Goal: Task Accomplishment & Management: Complete application form

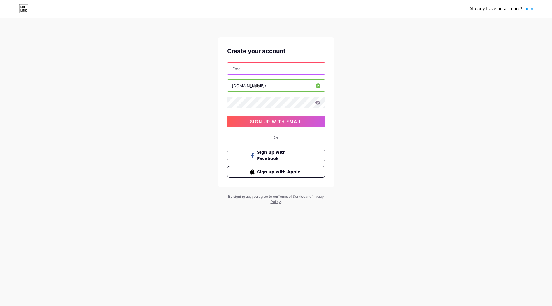
click at [278, 70] on input "text" at bounding box center [275, 69] width 97 height 12
type input "[EMAIL_ADDRESS][DOMAIN_NAME]"
click at [287, 122] on span "sign up with email" at bounding box center [276, 121] width 52 height 5
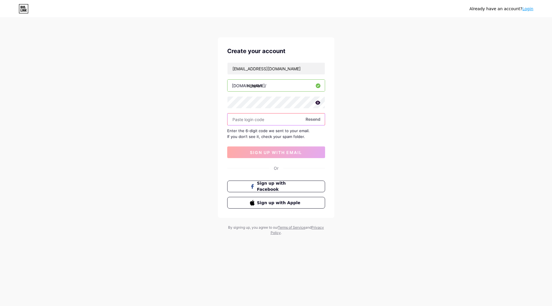
paste input "925423"
type input "925423"
click at [289, 155] on button "sign up with email" at bounding box center [276, 152] width 98 height 12
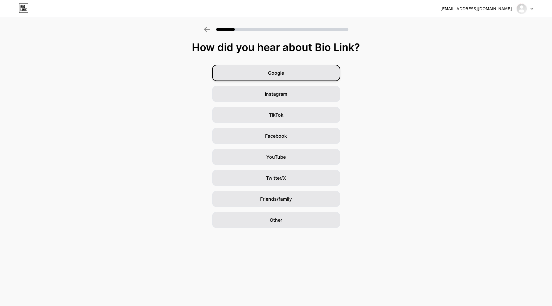
click at [285, 67] on div "Google" at bounding box center [276, 73] width 128 height 16
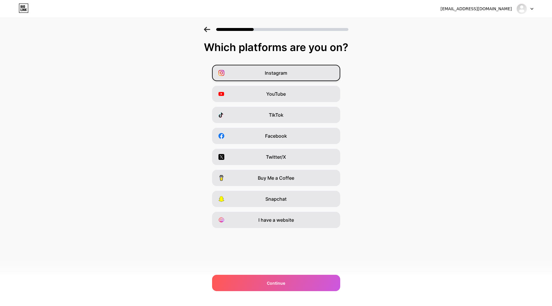
click at [316, 70] on div "Instagram" at bounding box center [276, 73] width 128 height 16
click at [292, 97] on div "YouTube" at bounding box center [276, 94] width 128 height 16
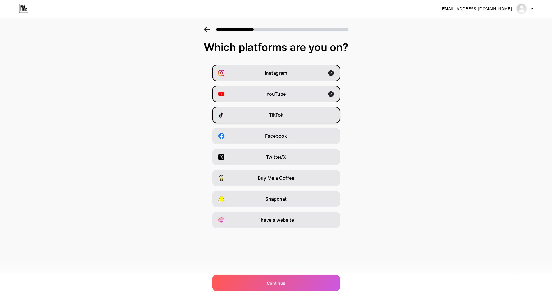
click at [288, 115] on div "TikTok" at bounding box center [276, 115] width 128 height 16
click at [285, 156] on span "Twitter/X" at bounding box center [276, 156] width 20 height 7
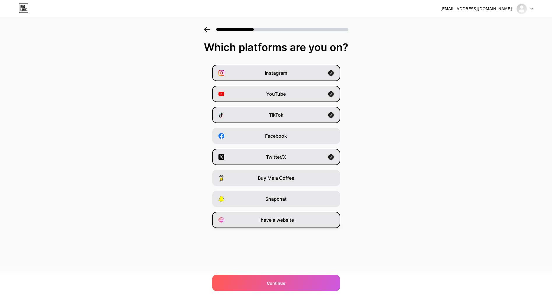
click at [270, 216] on div "I have a website" at bounding box center [276, 219] width 128 height 16
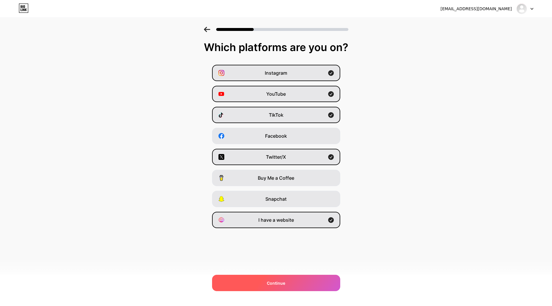
click at [267, 281] on span "Continue" at bounding box center [276, 283] width 18 height 6
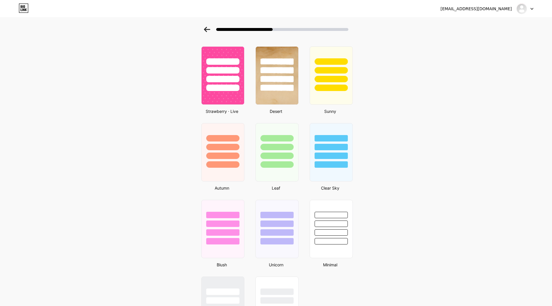
scroll to position [388, 0]
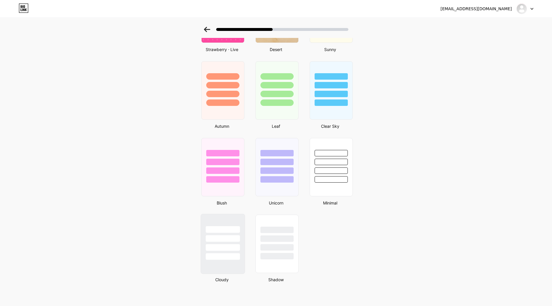
click at [237, 245] on div at bounding box center [223, 247] width 34 height 7
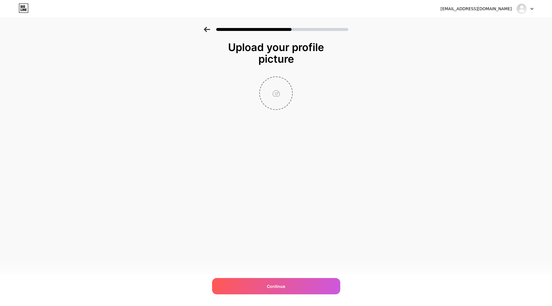
click at [277, 91] on input "file" at bounding box center [276, 93] width 32 height 32
type input "C:\fakepath\NITEPLAN.JPEG"
click at [286, 276] on div "[EMAIL_ADDRESS][DOMAIN_NAME] Logout Link Copied Upload your profile picture Con…" at bounding box center [276, 153] width 552 height 306
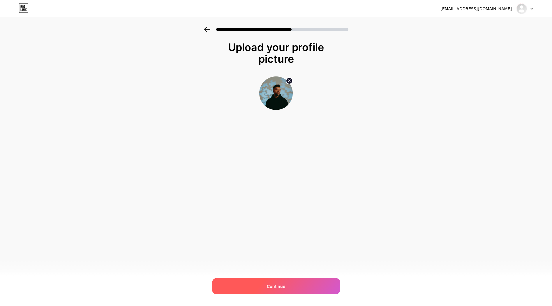
click at [282, 280] on div "Continue" at bounding box center [276, 286] width 128 height 16
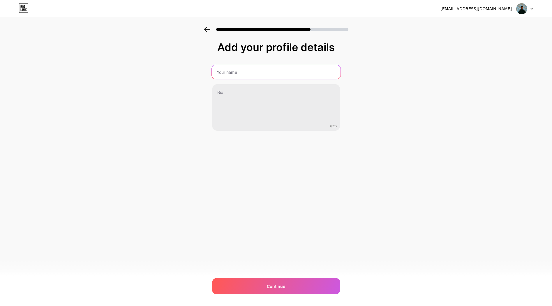
click at [278, 73] on input "text" at bounding box center [275, 72] width 129 height 14
type input "NITEPLAN"
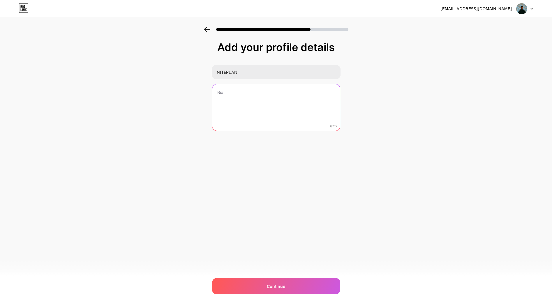
click at [222, 120] on textarea at bounding box center [276, 107] width 128 height 47
type textarea "aka"
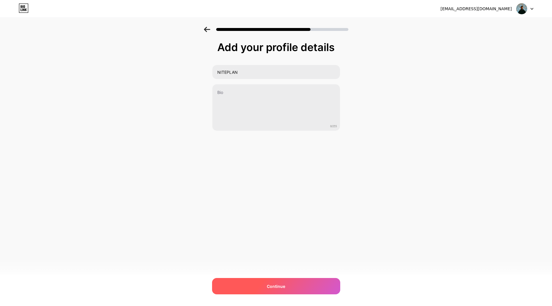
click at [262, 281] on div "Continue" at bounding box center [276, 286] width 128 height 16
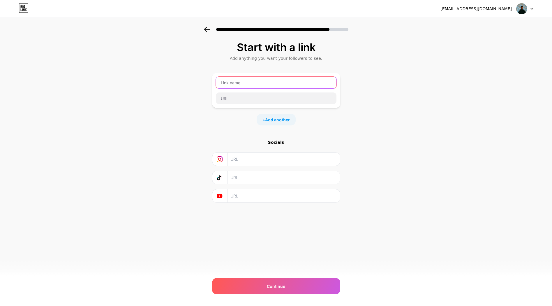
click at [290, 79] on input "text" at bounding box center [276, 83] width 121 height 12
click at [264, 164] on input "text" at bounding box center [283, 158] width 106 height 13
click at [249, 162] on input "text" at bounding box center [283, 158] width 106 height 13
paste input "[URL][DOMAIN_NAME]"
type input "[URL][DOMAIN_NAME]"
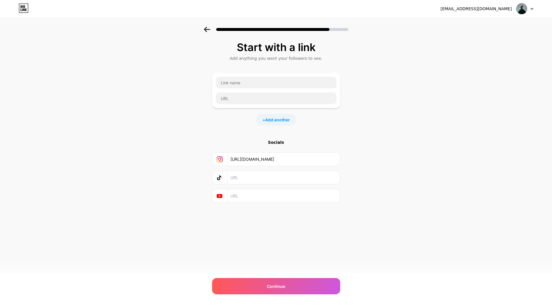
click at [250, 179] on input "text" at bounding box center [283, 177] width 106 height 13
click at [245, 177] on input "text" at bounding box center [283, 177] width 106 height 13
paste input "[URL][DOMAIN_NAME]"
type input "[URL][DOMAIN_NAME]"
click at [241, 195] on input "text" at bounding box center [283, 195] width 106 height 13
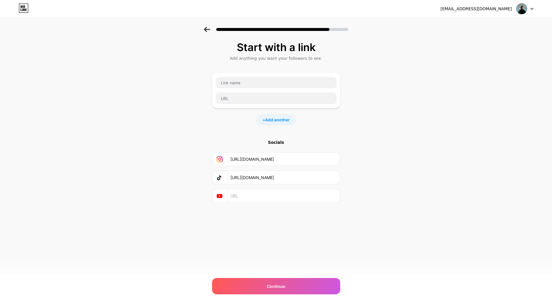
paste input "[URL][DOMAIN_NAME]"
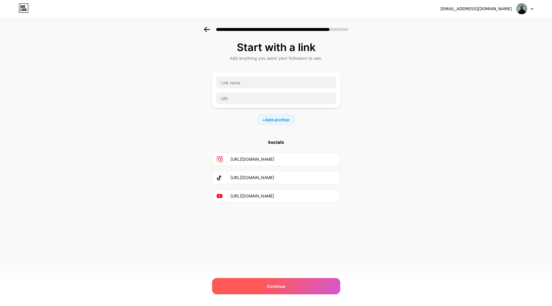
type input "[URL][DOMAIN_NAME]"
click at [273, 289] on div "Continue" at bounding box center [276, 286] width 128 height 16
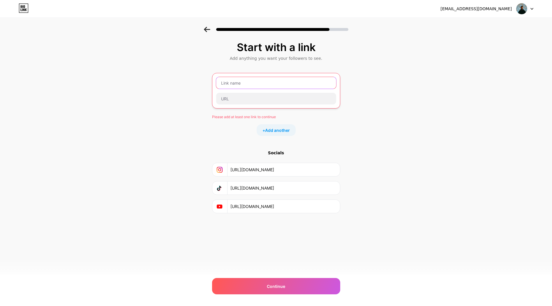
click at [275, 77] on input "text" at bounding box center [276, 83] width 120 height 12
click at [279, 128] on span "Add another" at bounding box center [277, 130] width 25 height 6
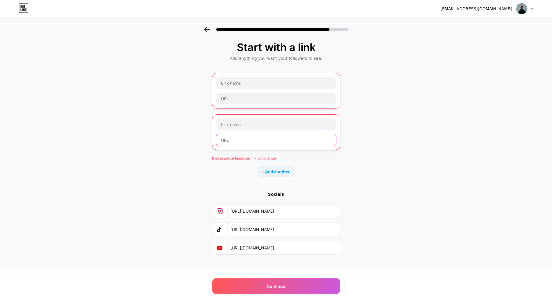
click at [281, 141] on input "text" at bounding box center [276, 140] width 120 height 12
click at [356, 126] on div "Start with a link Add anything you want your followers to see. Please add at le…" at bounding box center [276, 155] width 552 height 257
click at [281, 125] on input "text" at bounding box center [276, 124] width 120 height 12
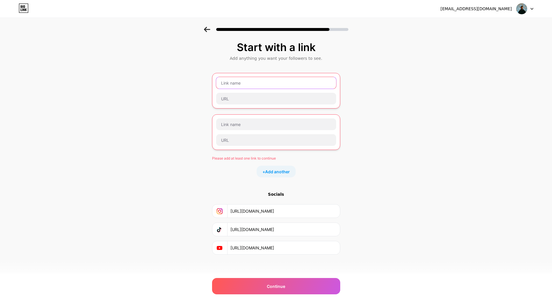
click at [265, 81] on input "text" at bounding box center [276, 83] width 120 height 12
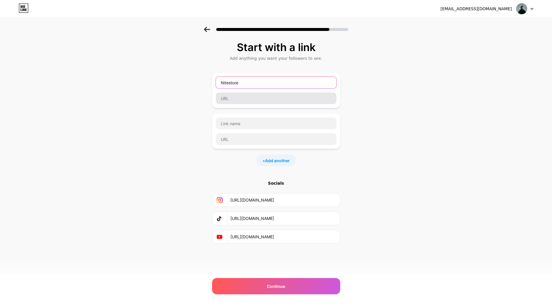
type input "Nitestore"
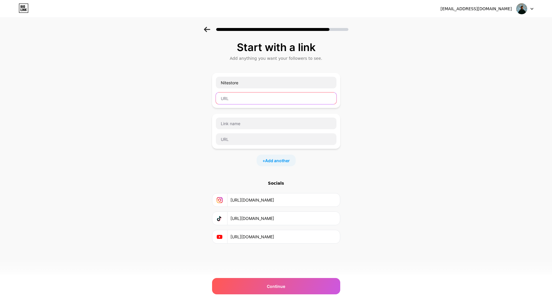
click at [266, 98] on input "text" at bounding box center [276, 98] width 121 height 12
paste input "[URL][DOMAIN_NAME]"
type input "[URL][DOMAIN_NAME]"
click at [353, 144] on div "Start with a link Add anything you want your followers to see. Nitestore [URL][…" at bounding box center [276, 150] width 552 height 246
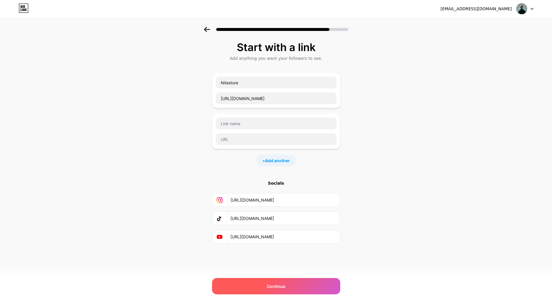
click at [273, 283] on span "Continue" at bounding box center [276, 286] width 18 height 6
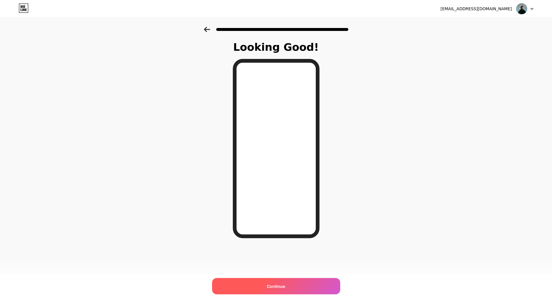
click at [263, 291] on div "Continue" at bounding box center [276, 286] width 128 height 16
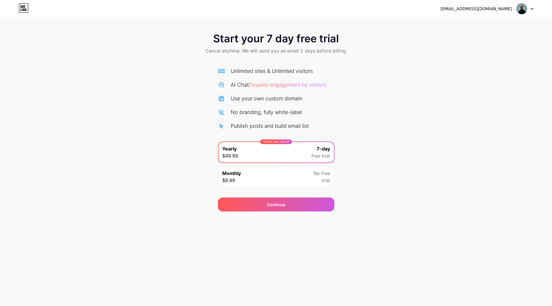
click at [359, 117] on div "Start your 7 day free trial Cancel anytime. We will send you an email 2 days be…" at bounding box center [276, 119] width 552 height 184
click at [523, 9] on img at bounding box center [521, 8] width 11 height 11
click at [449, 137] on div "Start your 7 day free trial Cancel anytime. We will send you an email 2 days be…" at bounding box center [276, 119] width 552 height 184
click at [420, 96] on div "Start your 7 day free trial Cancel anytime. We will send you an email 2 days be…" at bounding box center [276, 119] width 552 height 184
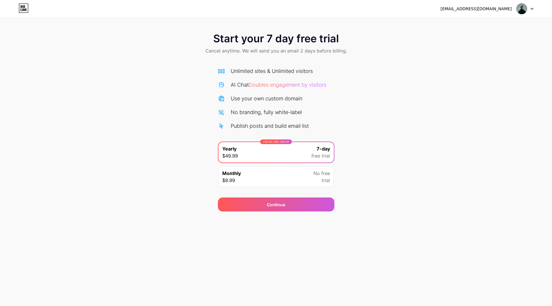
click at [22, 9] on icon at bounding box center [22, 9] width 1 height 3
click at [521, 9] on img at bounding box center [521, 8] width 11 height 11
click at [498, 27] on li "Logout" at bounding box center [497, 24] width 72 height 16
